Goal: Find specific page/section

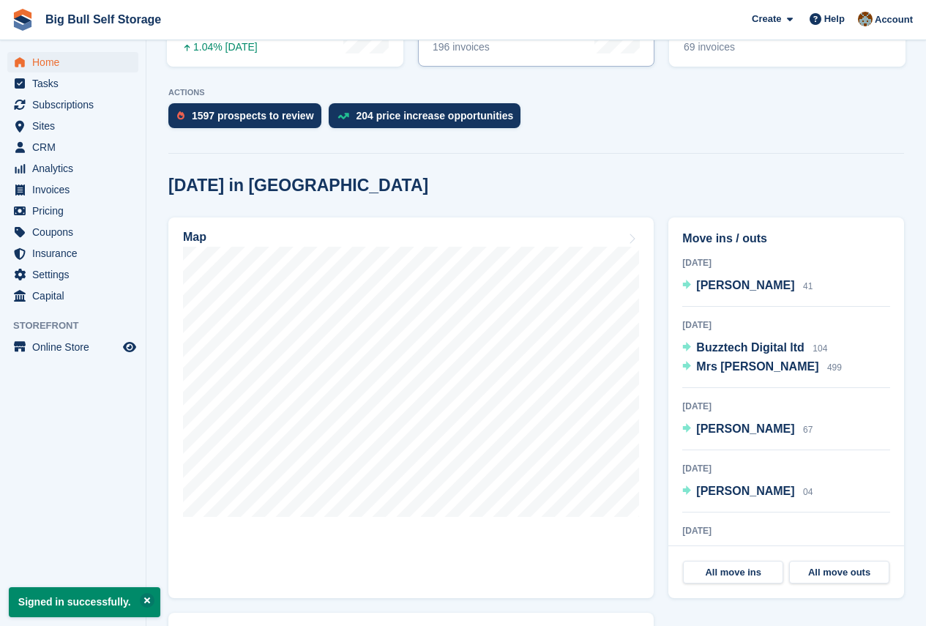
scroll to position [293, 0]
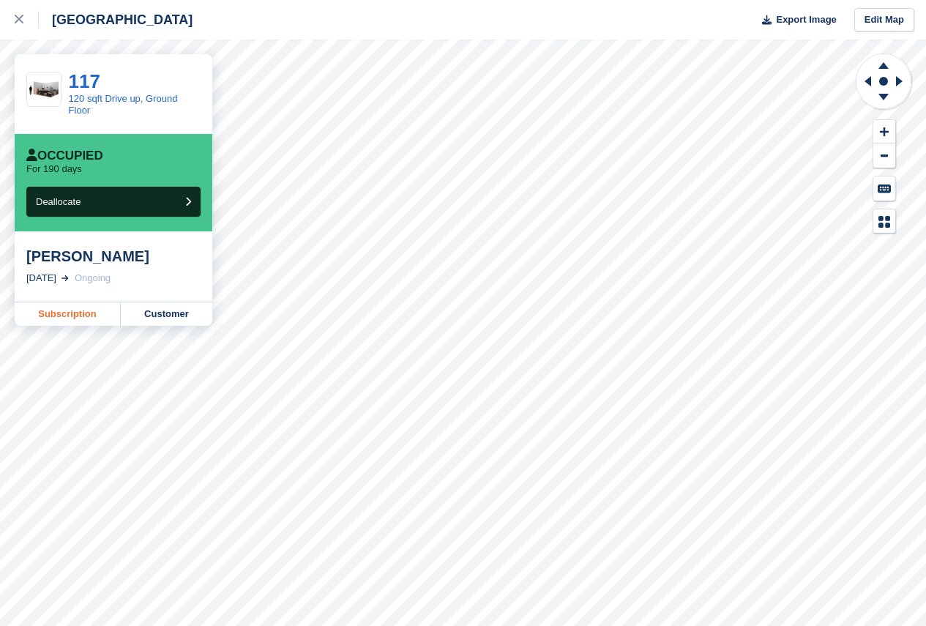
click at [71, 315] on link "Subscription" at bounding box center [68, 313] width 106 height 23
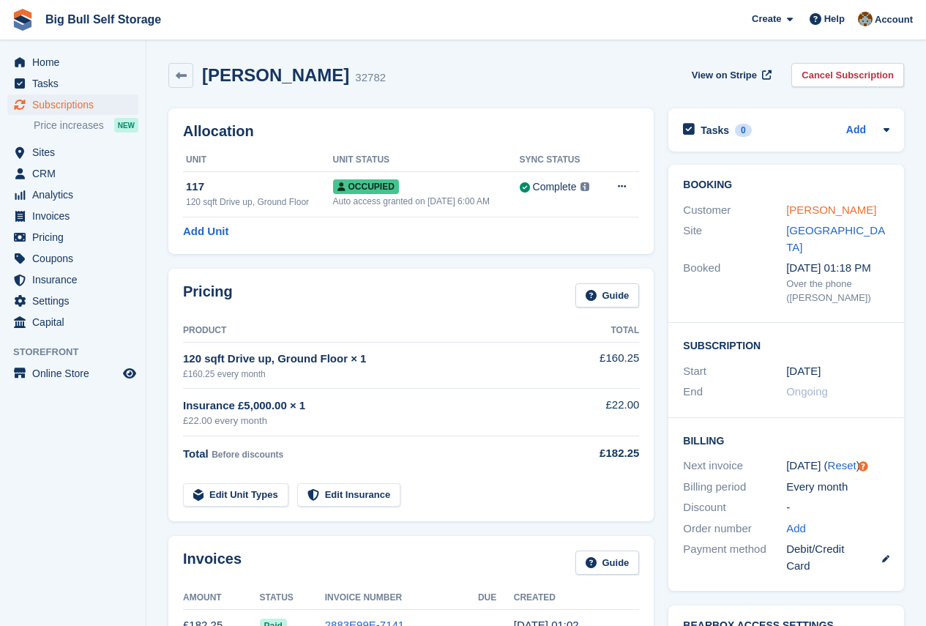
click at [844, 206] on link "[PERSON_NAME]" at bounding box center [831, 209] width 90 height 12
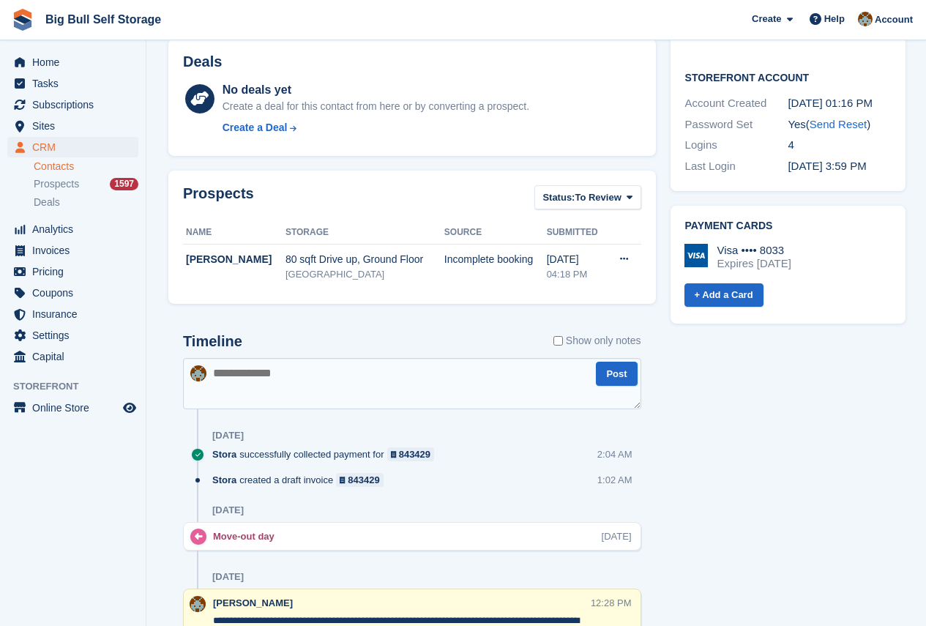
scroll to position [732, 0]
